Goal: Task Accomplishment & Management: Manage account settings

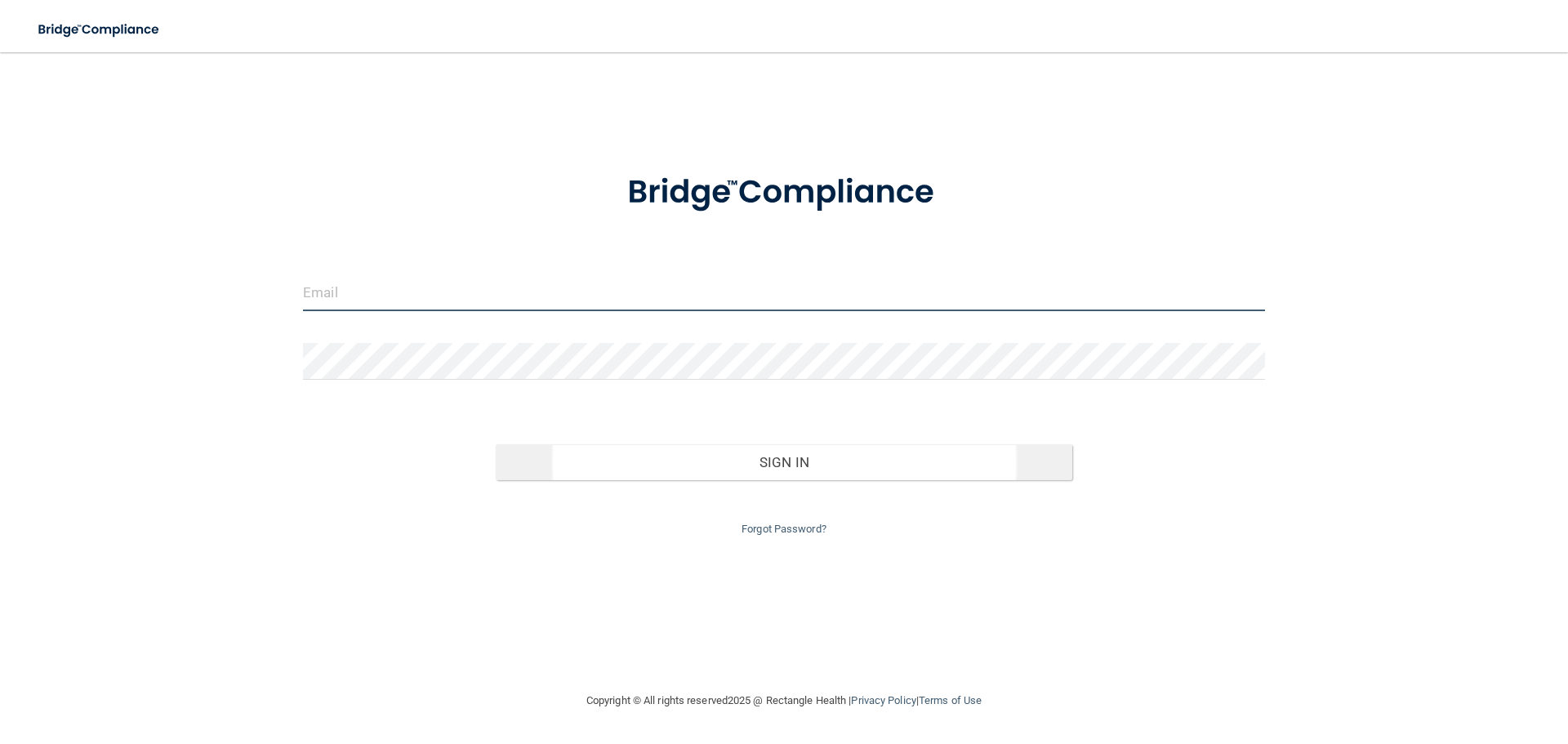
type input "[EMAIL_ADDRESS][DOMAIN_NAME]"
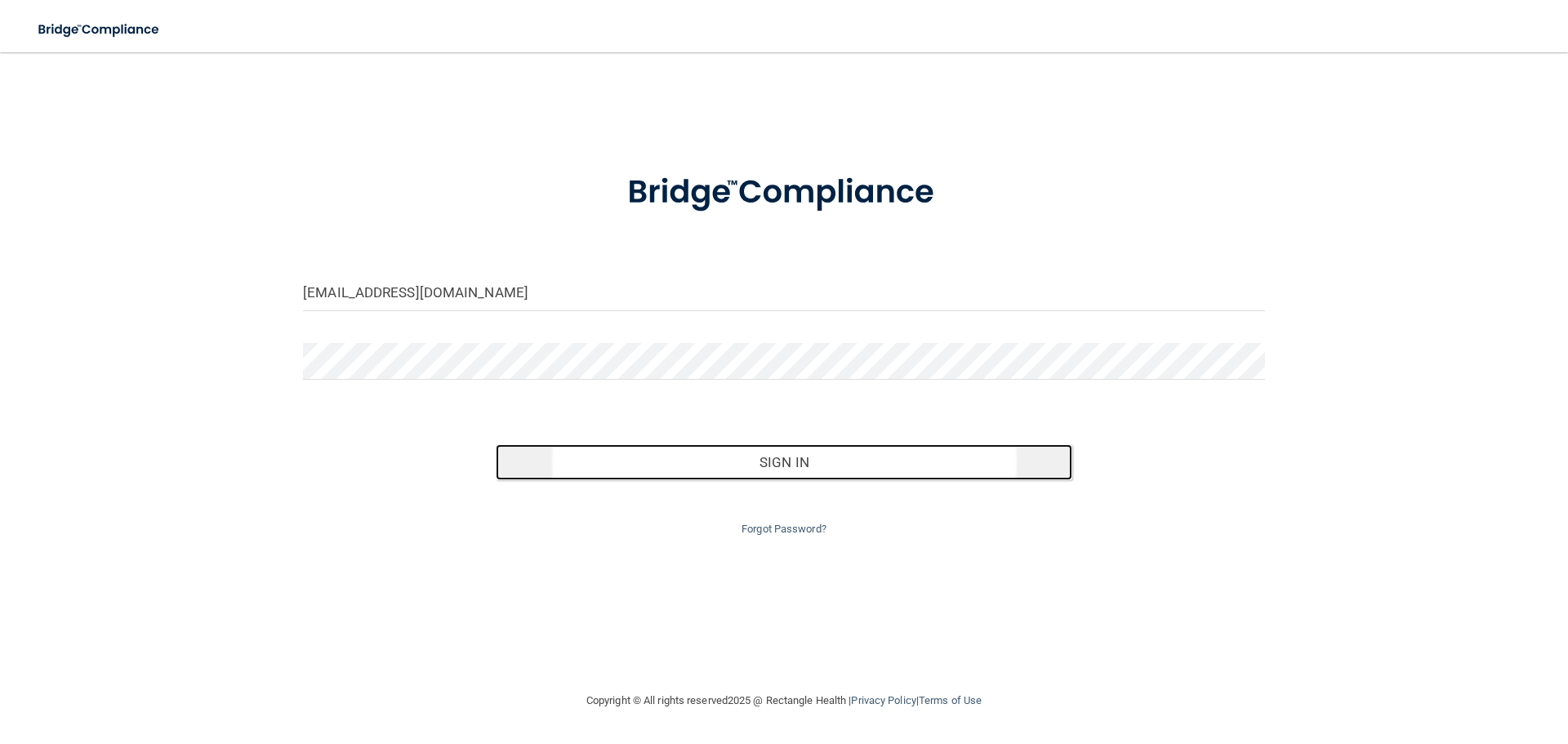
click at [715, 461] on button "Sign In" at bounding box center [784, 462] width 578 height 36
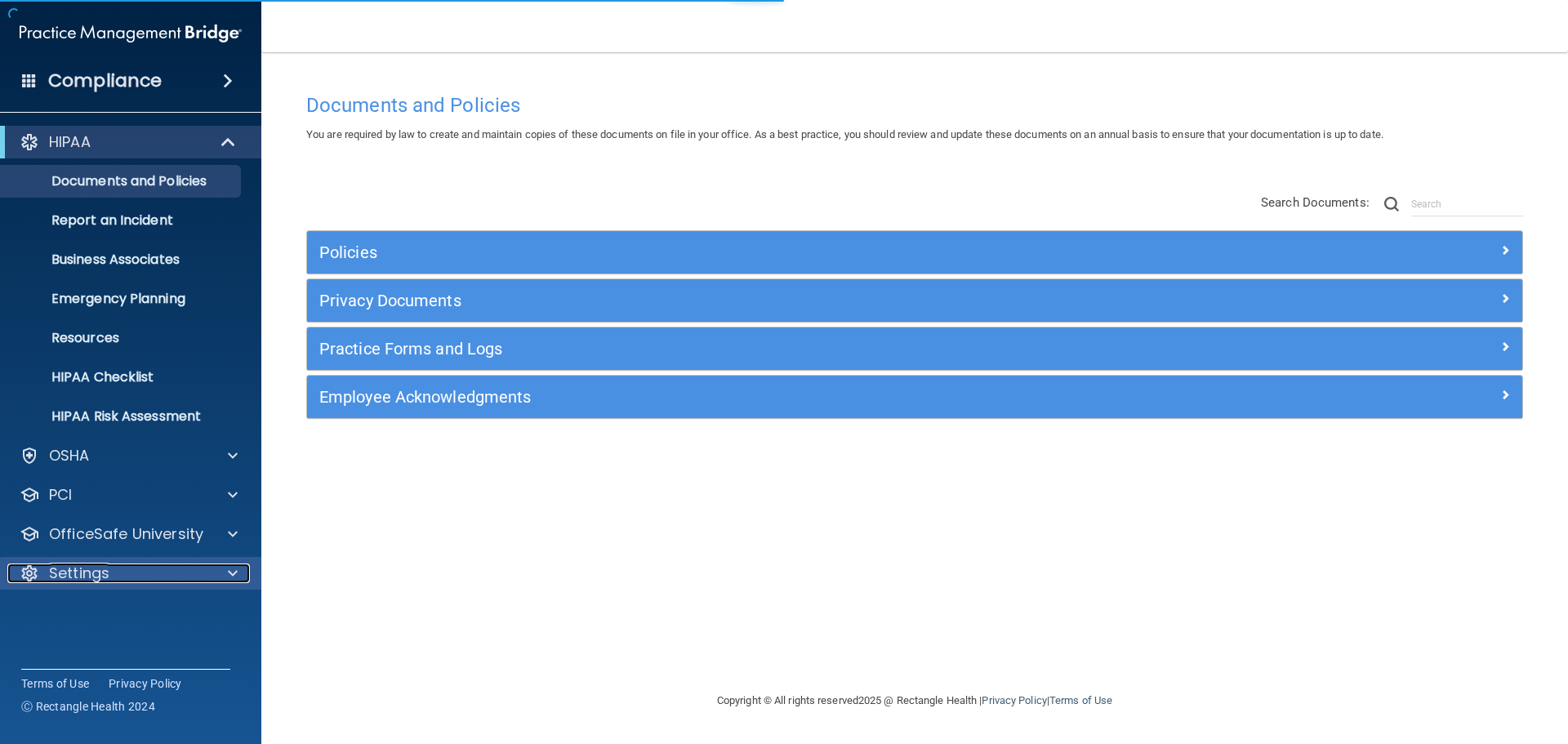
click at [71, 572] on p "Settings" at bounding box center [79, 573] width 61 height 20
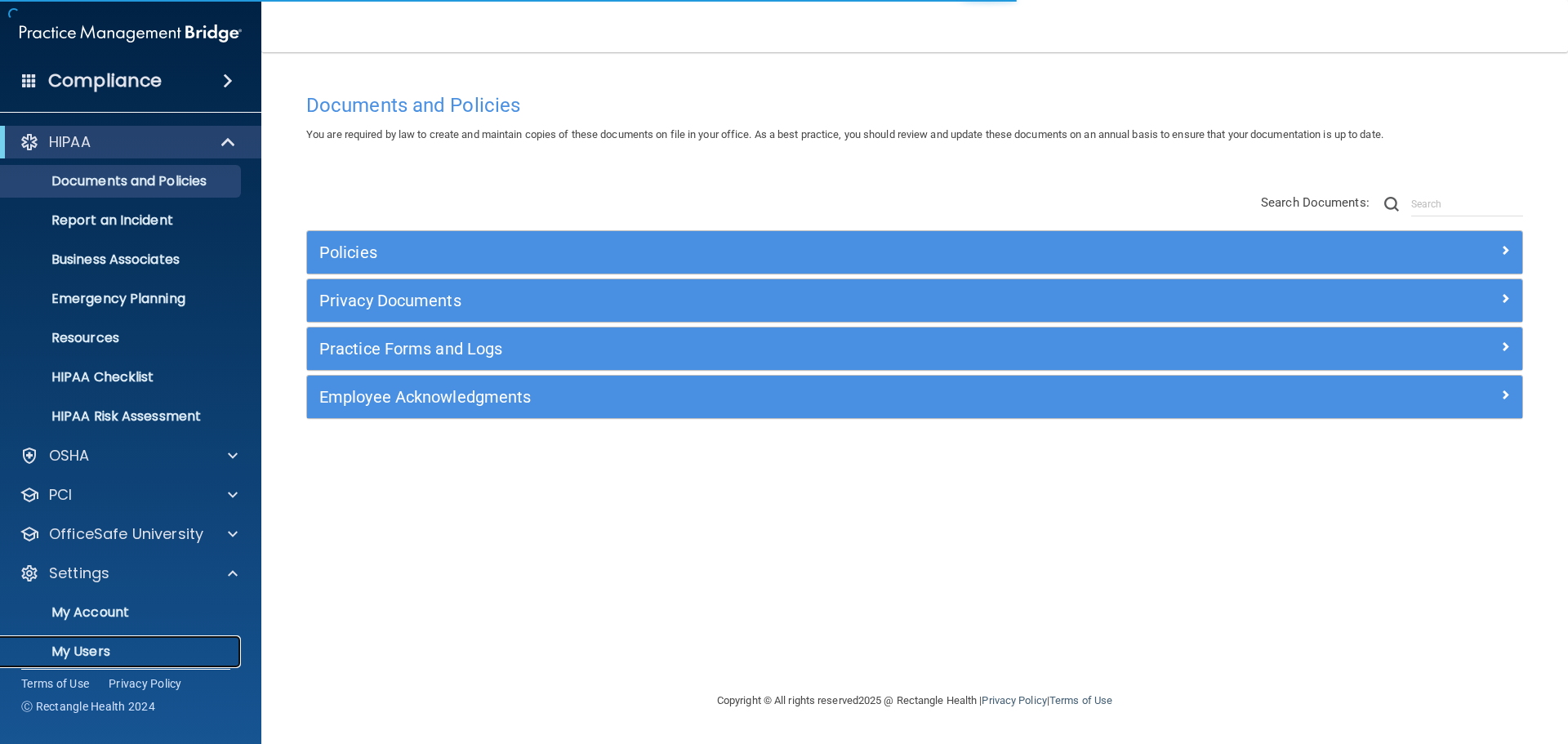
click at [99, 646] on p "My Users" at bounding box center [122, 651] width 223 height 16
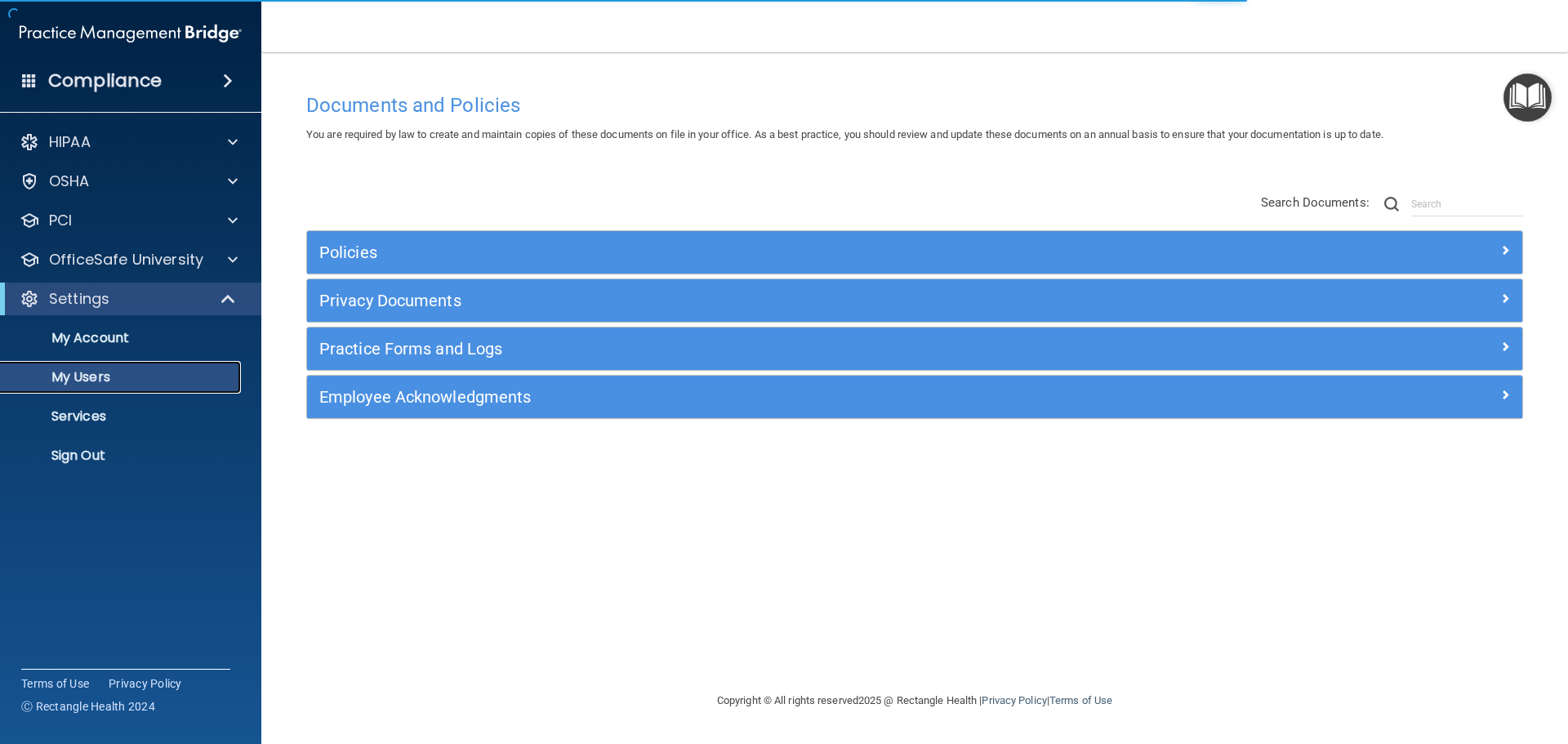
select select "20"
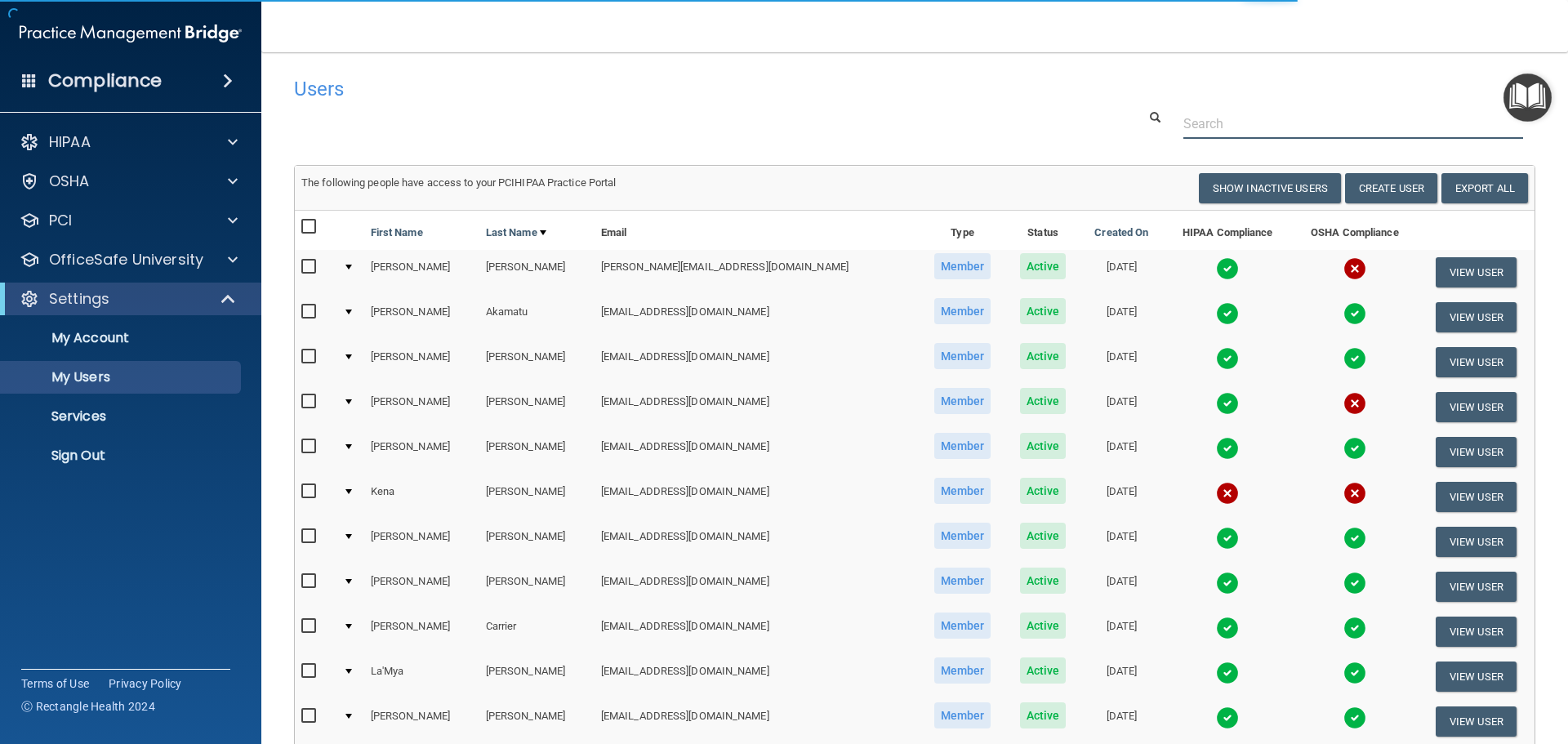
click at [1271, 125] on input "text" at bounding box center [1354, 124] width 340 height 30
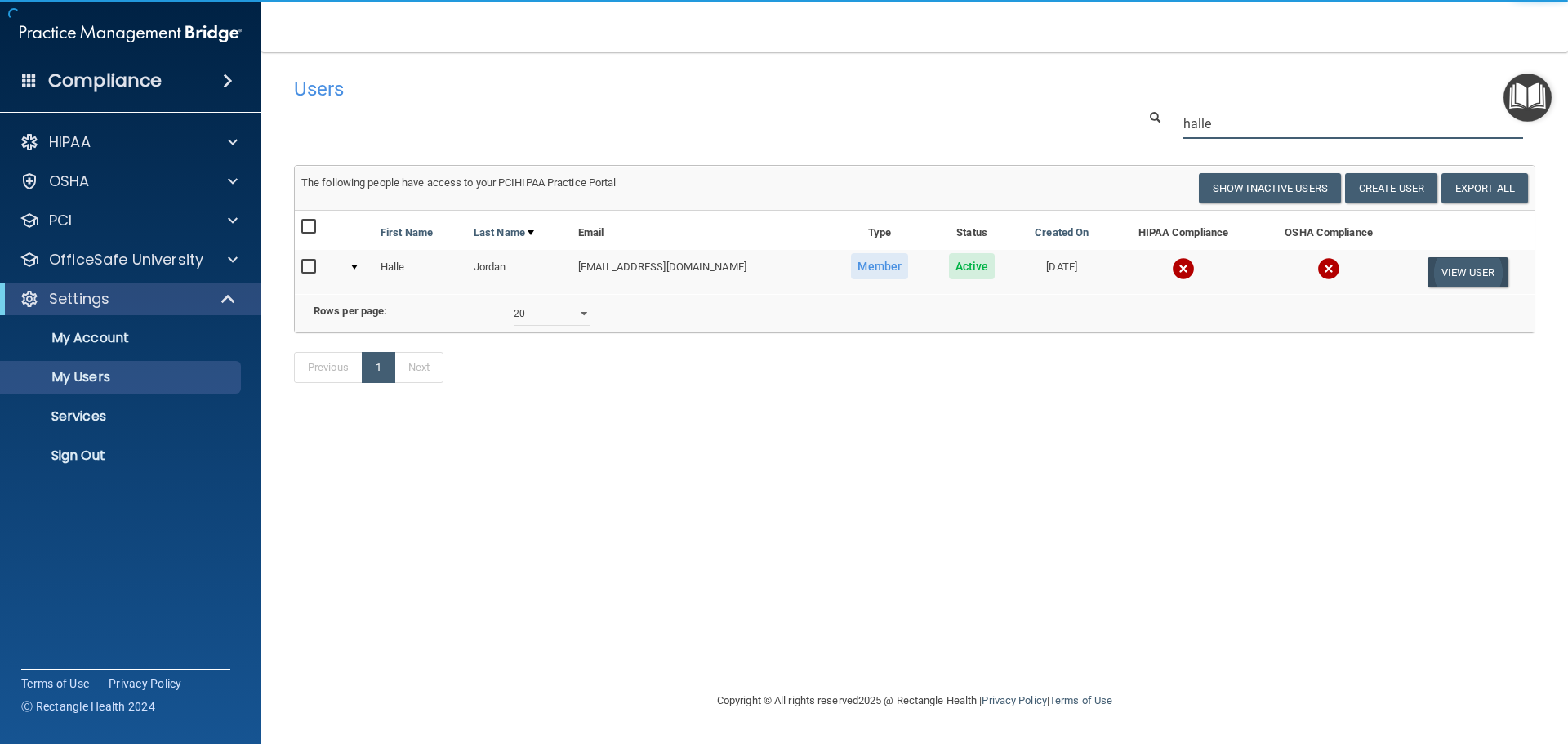
type input "halle"
click at [1464, 268] on button "View User" at bounding box center [1467, 272] width 81 height 30
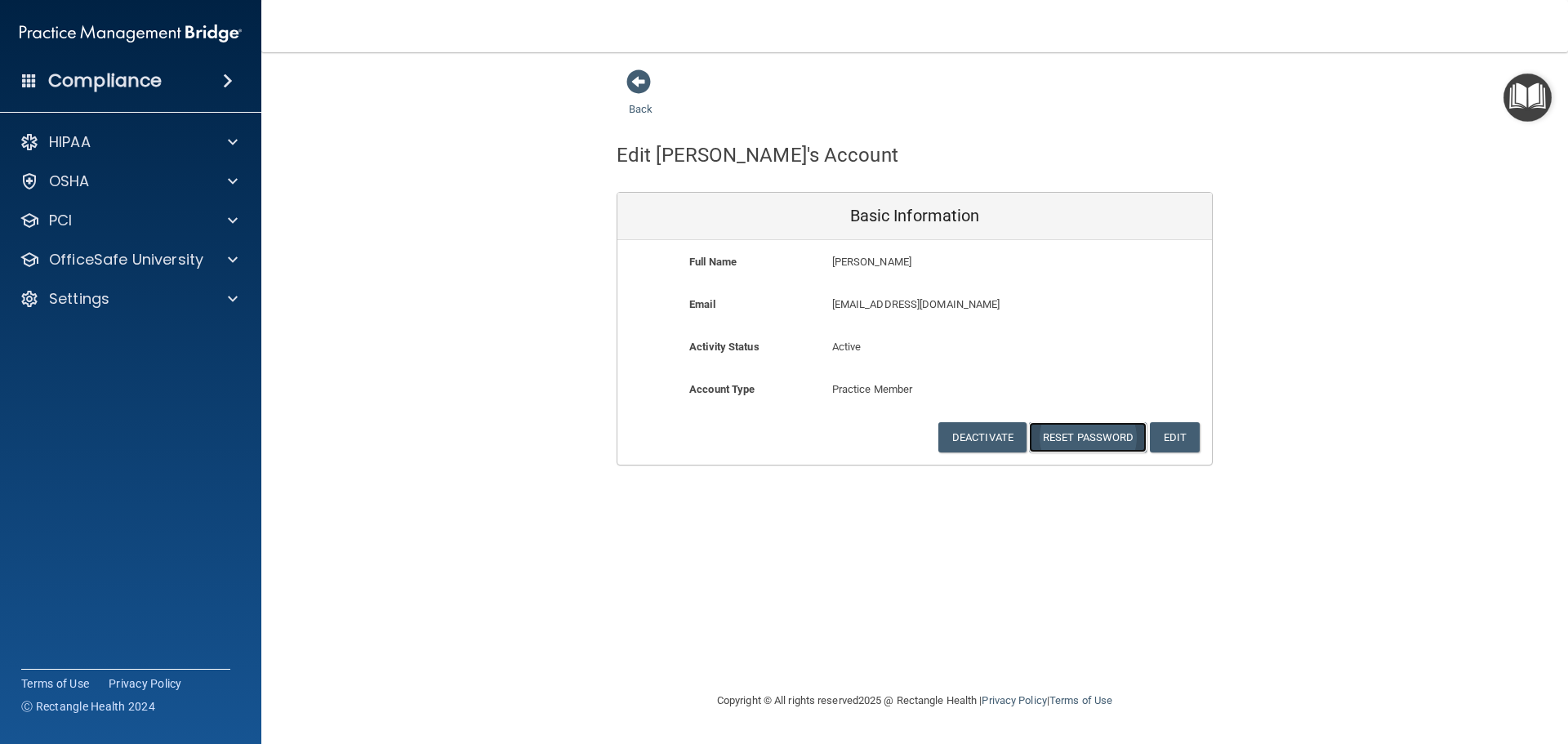
click at [1115, 437] on button "Reset Password" at bounding box center [1087, 437] width 117 height 30
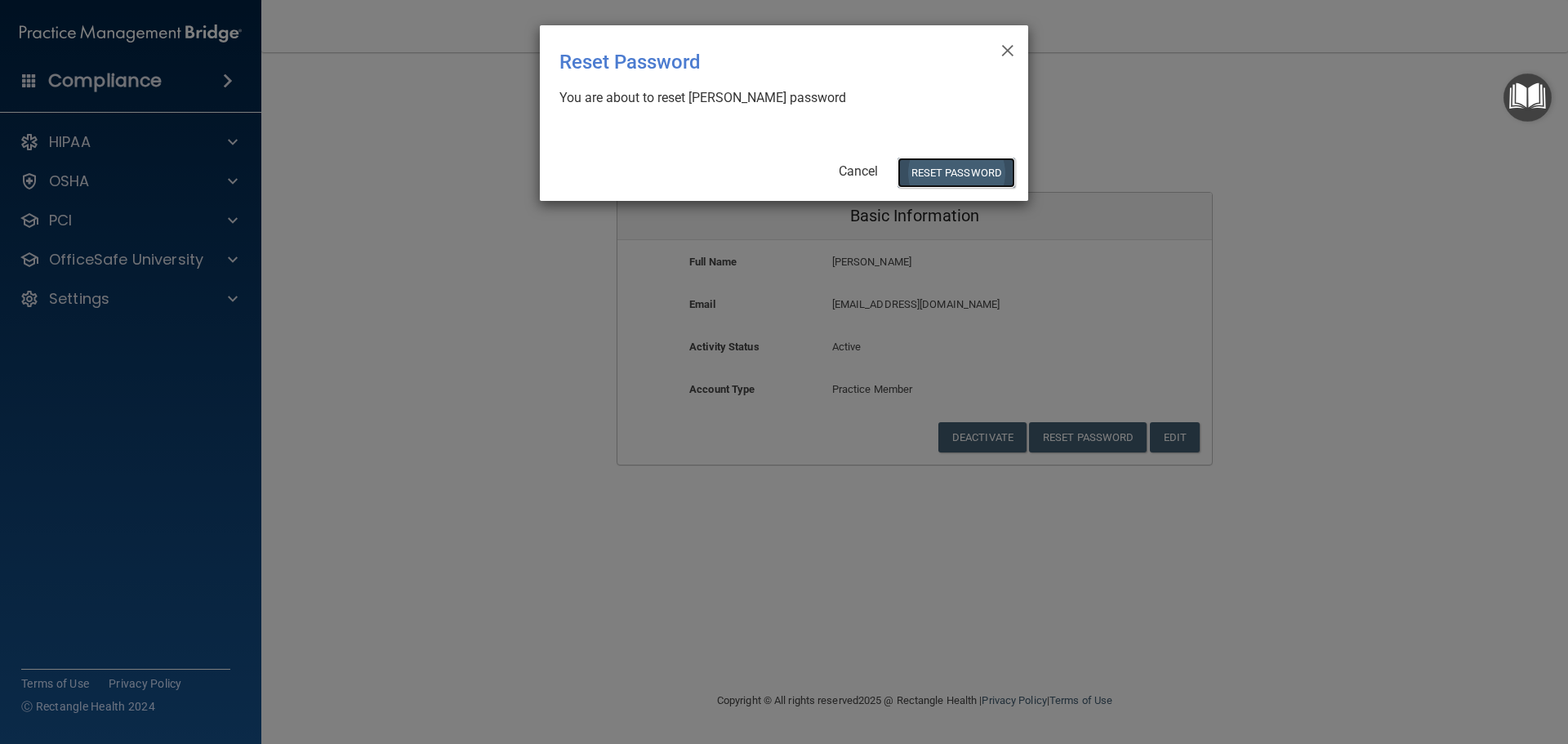
click at [944, 172] on button "Reset Password" at bounding box center [957, 173] width 117 height 30
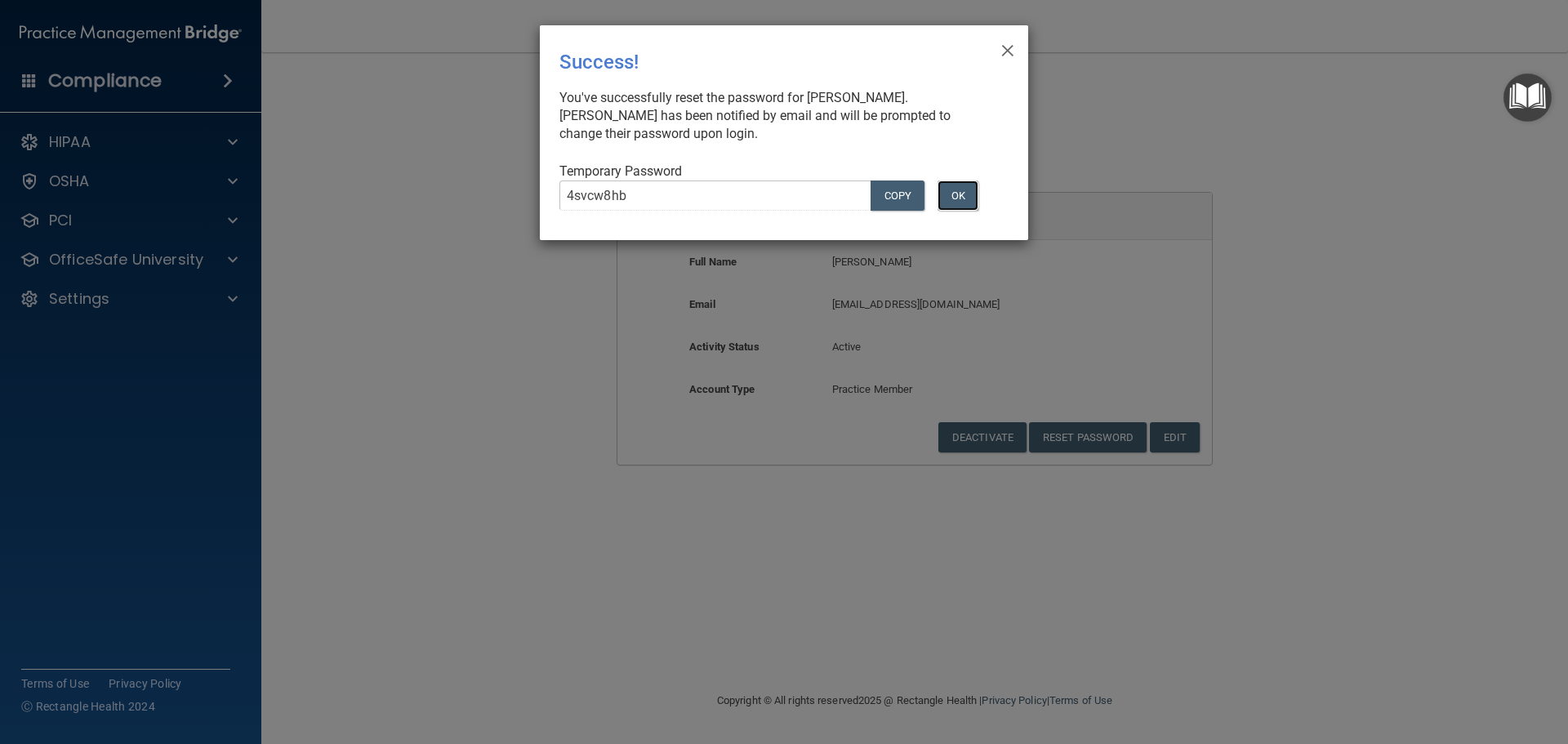
drag, startPoint x: 963, startPoint y: 196, endPoint x: 817, endPoint y: 154, distance: 151.9
click at [960, 198] on button "OK" at bounding box center [958, 196] width 41 height 30
